Goal: Check status: Check status

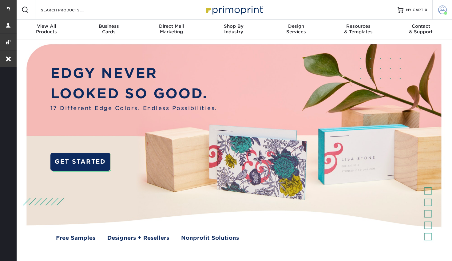
click at [438, 10] on span at bounding box center [442, 10] width 9 height 9
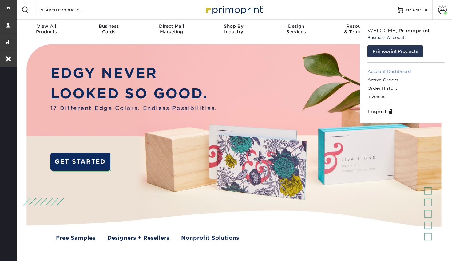
click at [379, 71] on link "Account Dashboard" at bounding box center [406, 71] width 77 height 8
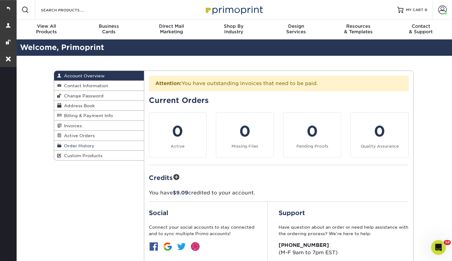
click at [81, 145] on span "Order History" at bounding box center [78, 145] width 33 height 5
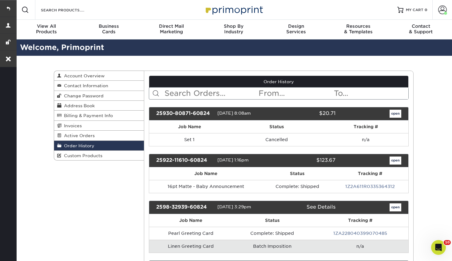
click at [199, 93] on input "text" at bounding box center [211, 93] width 94 height 12
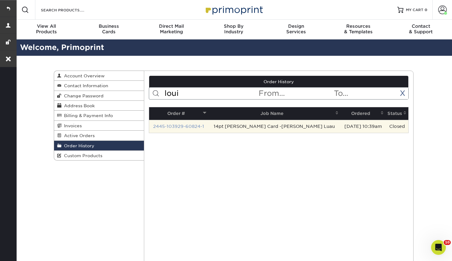
type input "loui"
click at [188, 126] on link "2445-103929-60824-1" at bounding box center [178, 126] width 51 height 5
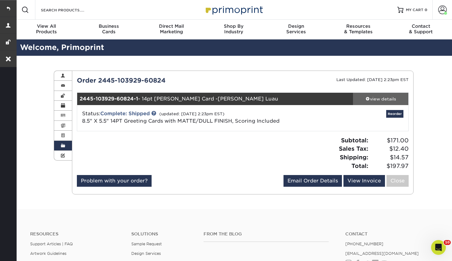
click at [374, 98] on div "view details" at bounding box center [380, 99] width 55 height 6
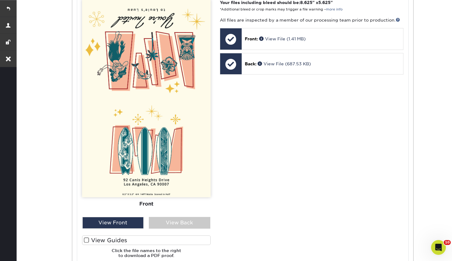
scroll to position [280, 0]
click at [176, 222] on div "View Back" at bounding box center [180, 223] width 62 height 12
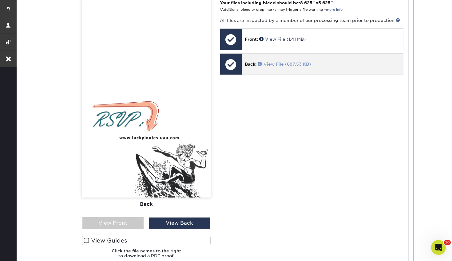
click at [285, 63] on link "View File (687.53 KB)" at bounding box center [284, 64] width 53 height 5
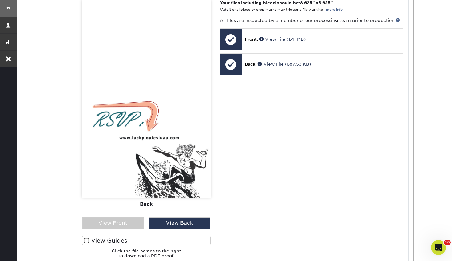
click at [6, 10] on link at bounding box center [8, 8] width 17 height 17
